Goal: Find specific page/section: Find specific page/section

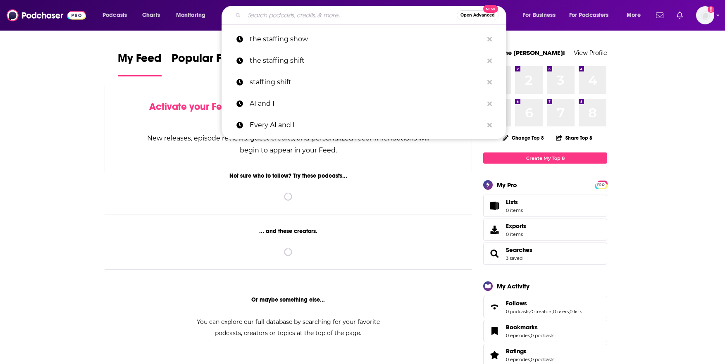
click at [281, 15] on input "Search podcasts, credits, & more..." at bounding box center [350, 15] width 212 height 13
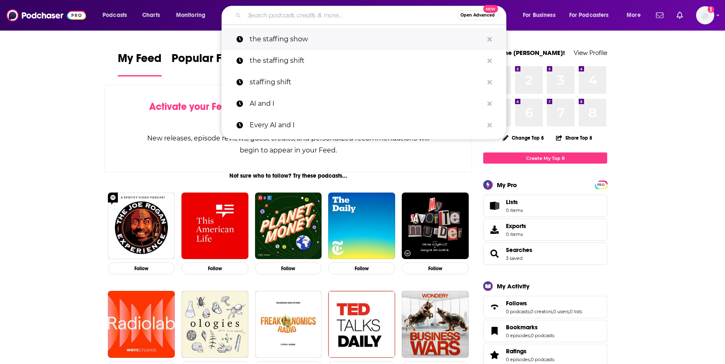
click at [284, 38] on p "the staffing show" at bounding box center [366, 39] width 233 height 21
type input "the staffing show"
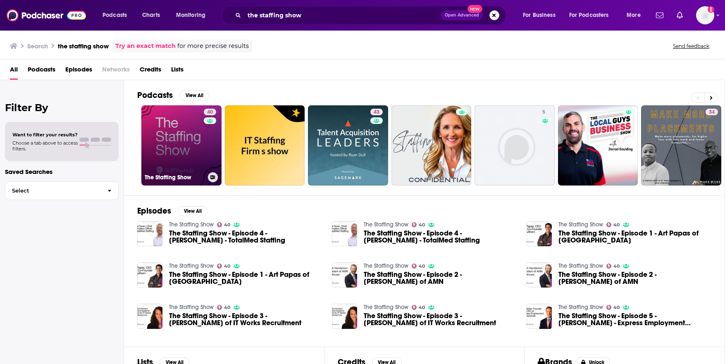
click at [169, 129] on link "40 The Staffing Show" at bounding box center [181, 145] width 80 height 80
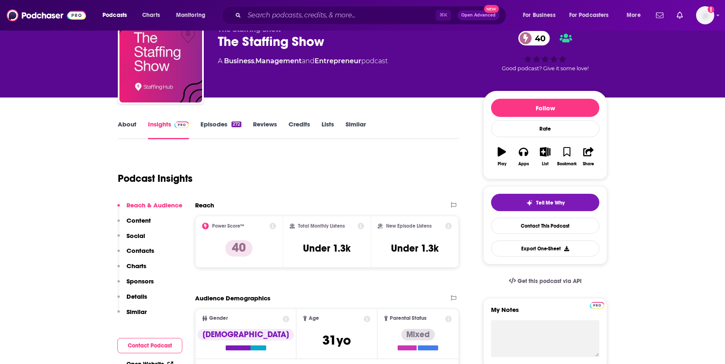
scroll to position [41, 0]
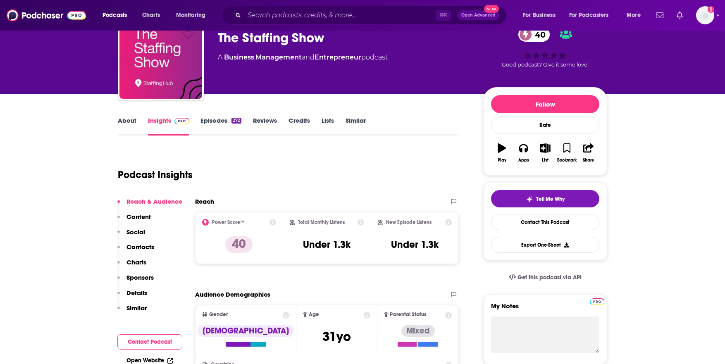
click at [140, 246] on p "Contacts" at bounding box center [140, 247] width 28 height 8
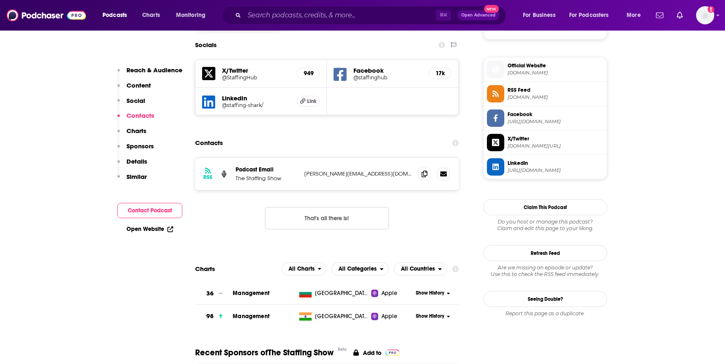
scroll to position [598, 0]
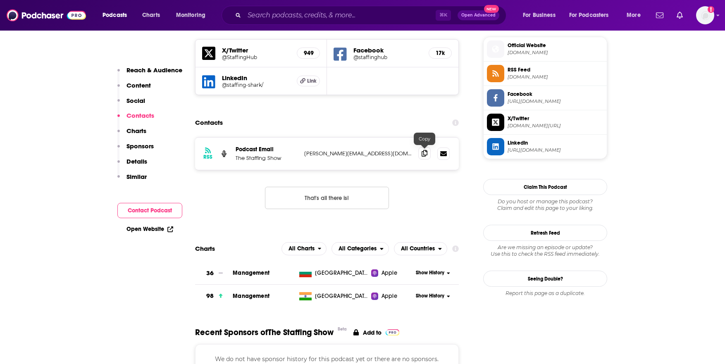
click at [426, 153] on icon at bounding box center [424, 153] width 6 height 7
